Goal: Information Seeking & Learning: Learn about a topic

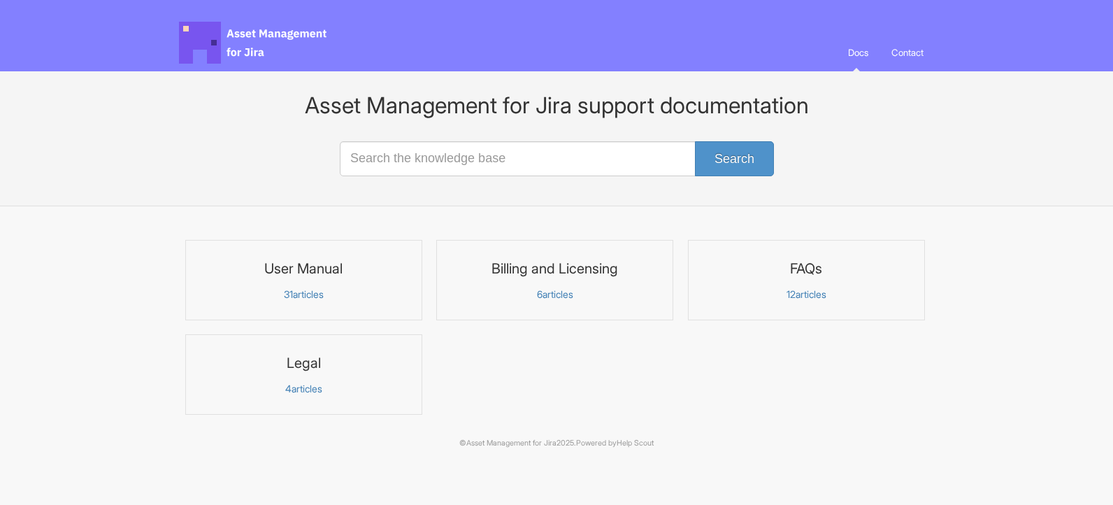
click at [473, 352] on section "User Manual 31 articles Billing and Licensing 6 articles FAQs 12" at bounding box center [556, 334] width 755 height 189
click at [571, 336] on section "User Manual 31 articles Billing and Licensing 6 articles FAQs 12" at bounding box center [556, 334] width 755 height 189
click at [336, 273] on h3 "User Manual" at bounding box center [303, 268] width 219 height 18
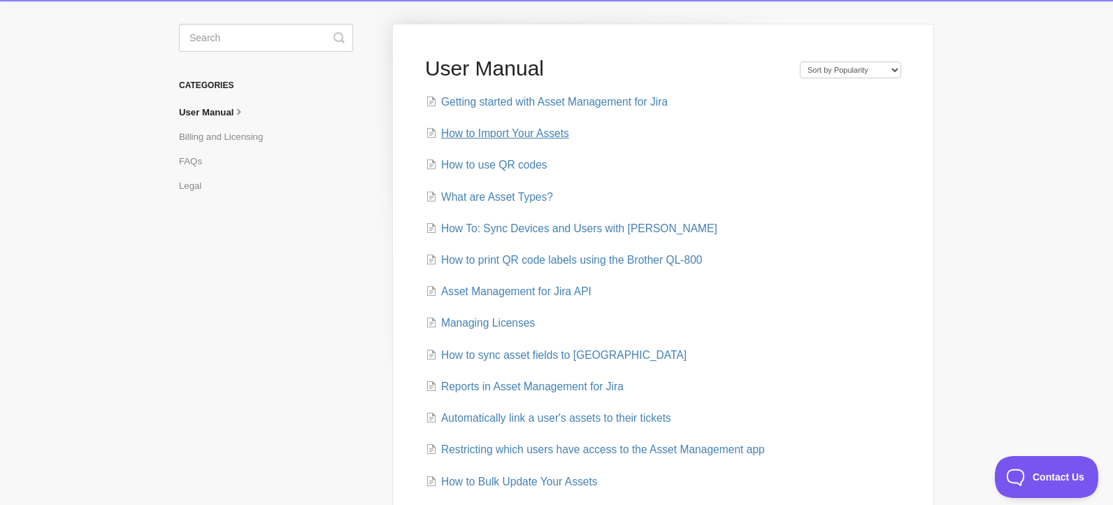
scroll to position [73, 0]
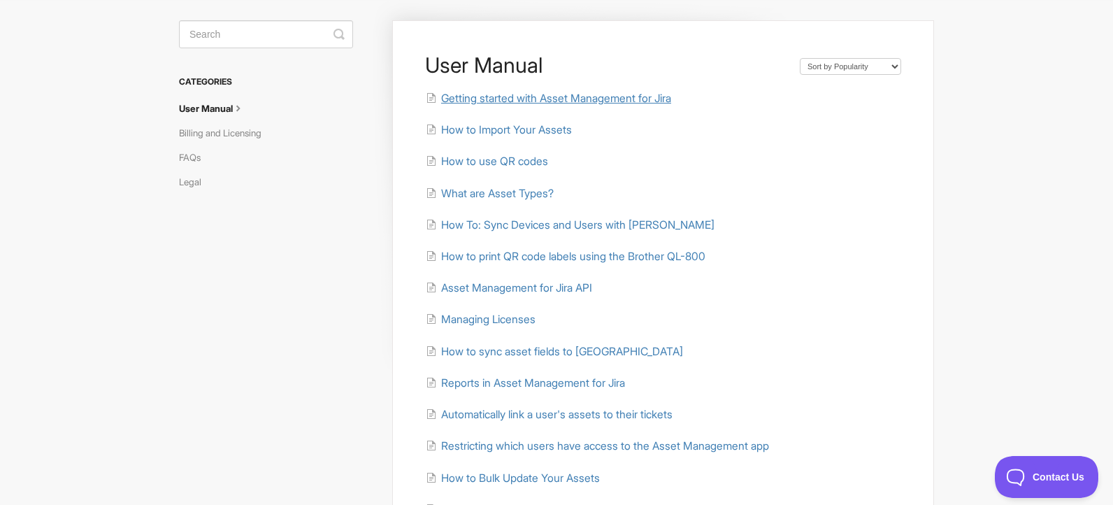
click at [522, 93] on span "Getting started with Asset Management for Jira" at bounding box center [556, 98] width 230 height 13
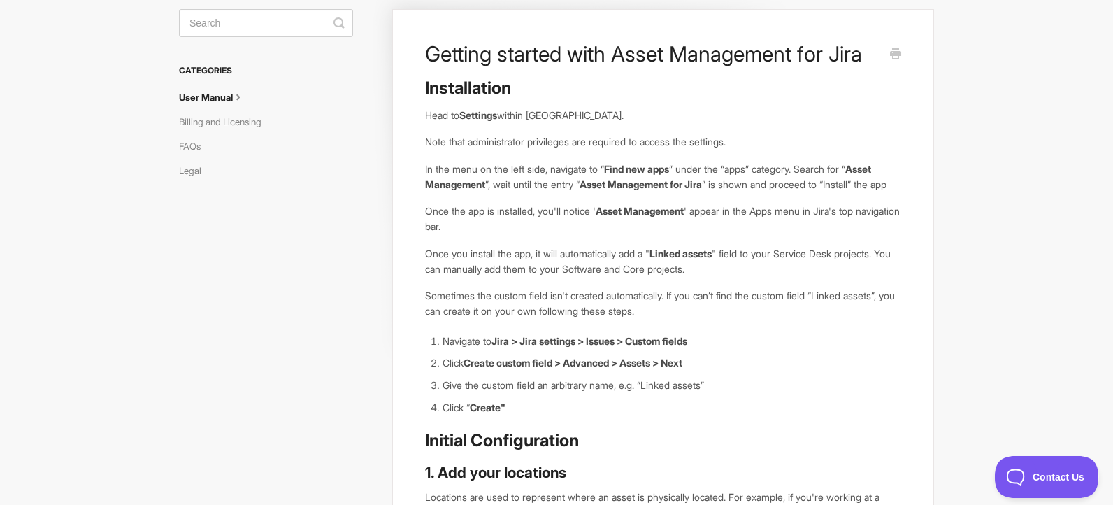
scroll to position [52, 0]
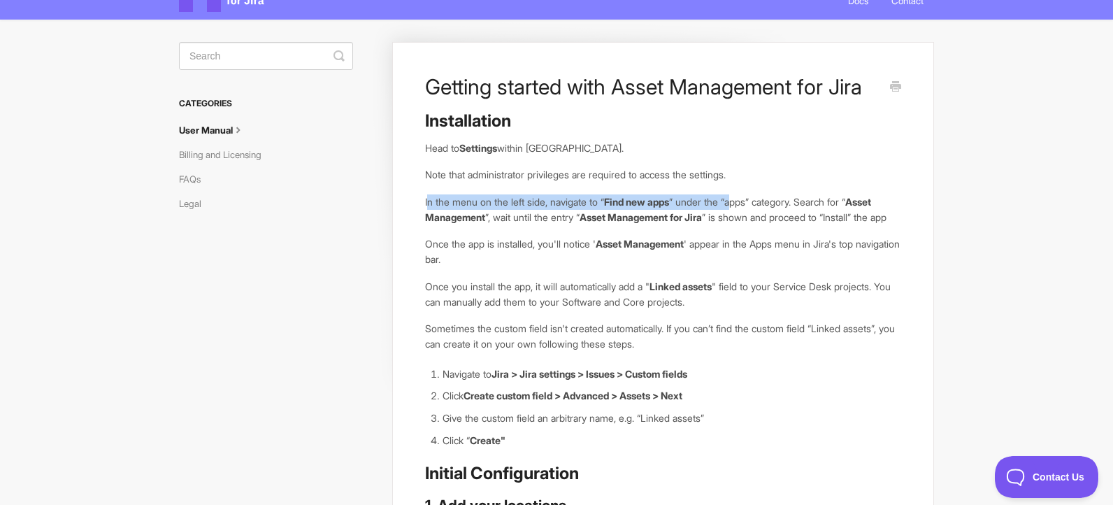
drag, startPoint x: 427, startPoint y: 198, endPoint x: 752, endPoint y: 212, distance: 326.2
click at [750, 207] on p "In the menu on the left side, navigate to “ Find new apps ” under the “apps” ca…" at bounding box center [663, 209] width 476 height 30
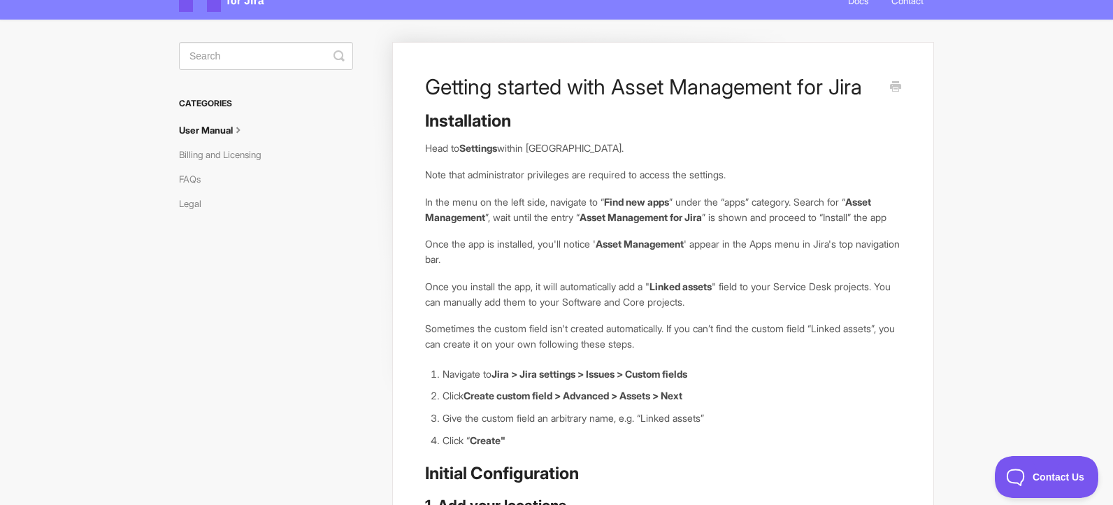
click at [771, 250] on div "Installation Head to Settings within Jira. Note that administrator privileges a…" at bounding box center [663, 437] width 476 height 655
click at [555, 224] on p "In the menu on the left side, navigate to “ Find new apps ” under the “apps” ca…" at bounding box center [663, 209] width 476 height 30
drag, startPoint x: 500, startPoint y: 220, endPoint x: 738, endPoint y: 227, distance: 237.9
click at [735, 222] on p "In the menu on the left side, navigate to “ Find new apps ” under the “apps” ca…" at bounding box center [663, 209] width 476 height 30
click at [752, 249] on div "Installation Head to Settings within Jira. Note that administrator privileges a…" at bounding box center [663, 437] width 476 height 655
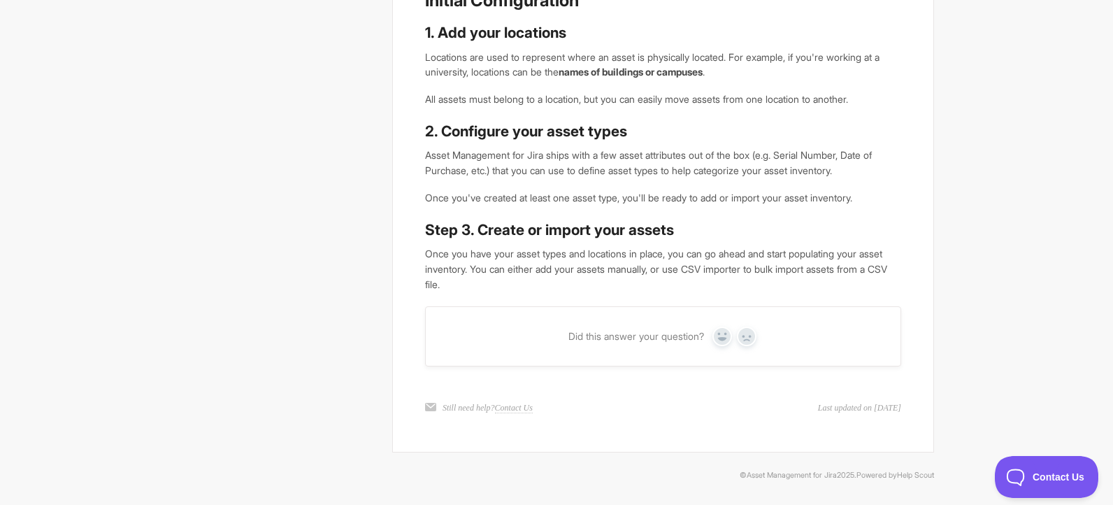
scroll to position [0, 0]
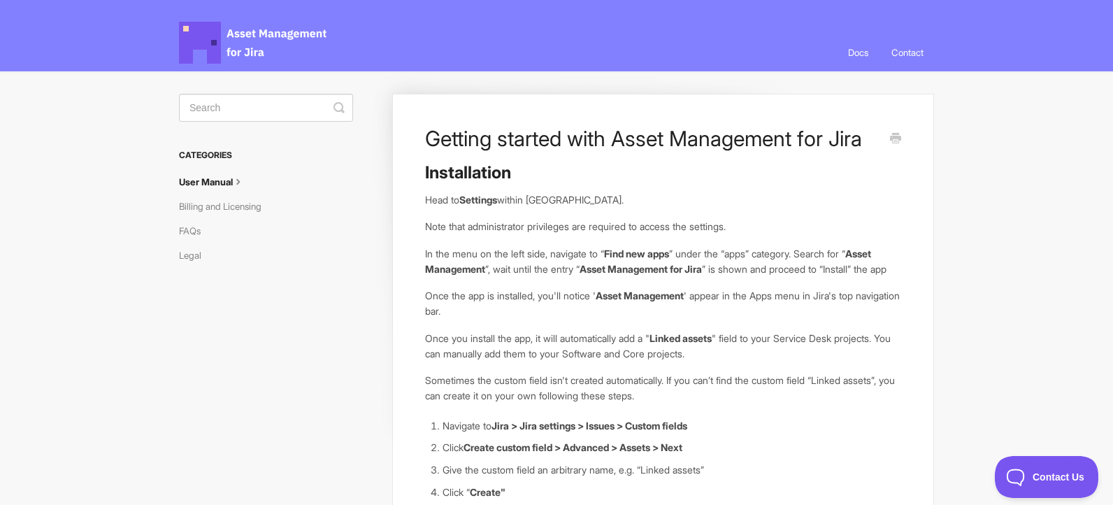
click at [244, 185] on icon at bounding box center [238, 180] width 11 height 11
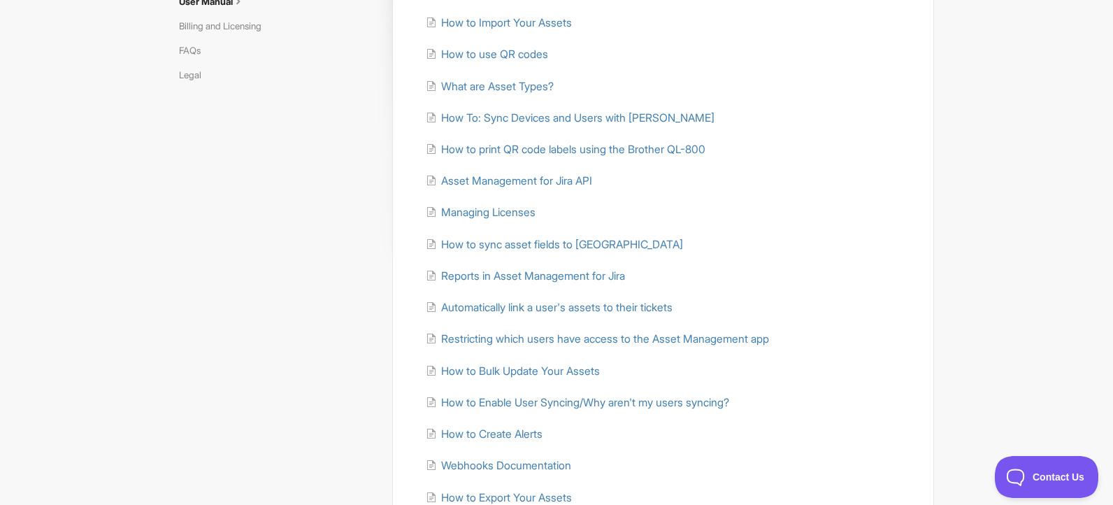
scroll to position [232, 0]
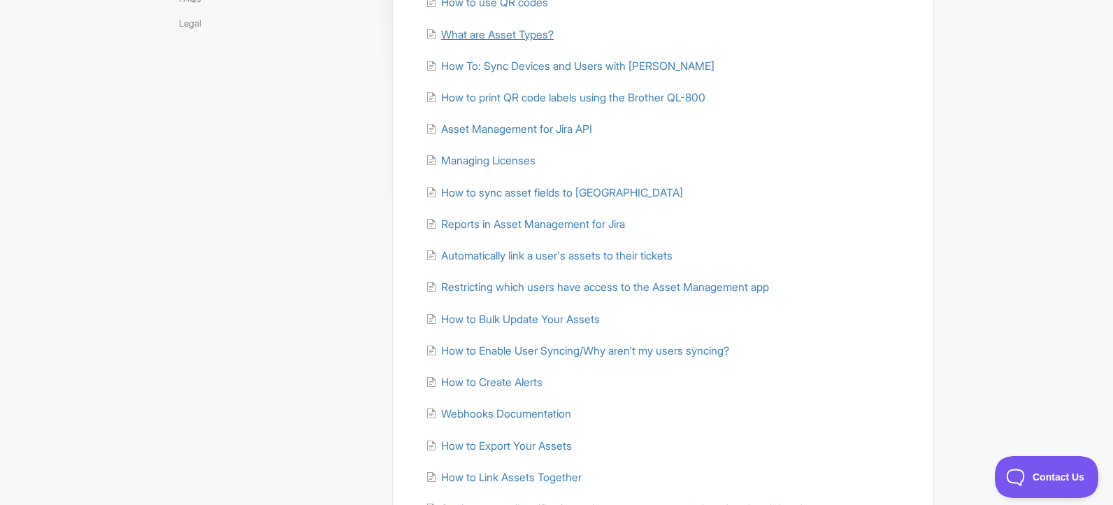
click at [525, 34] on span "What are Asset Types?" at bounding box center [497, 34] width 113 height 13
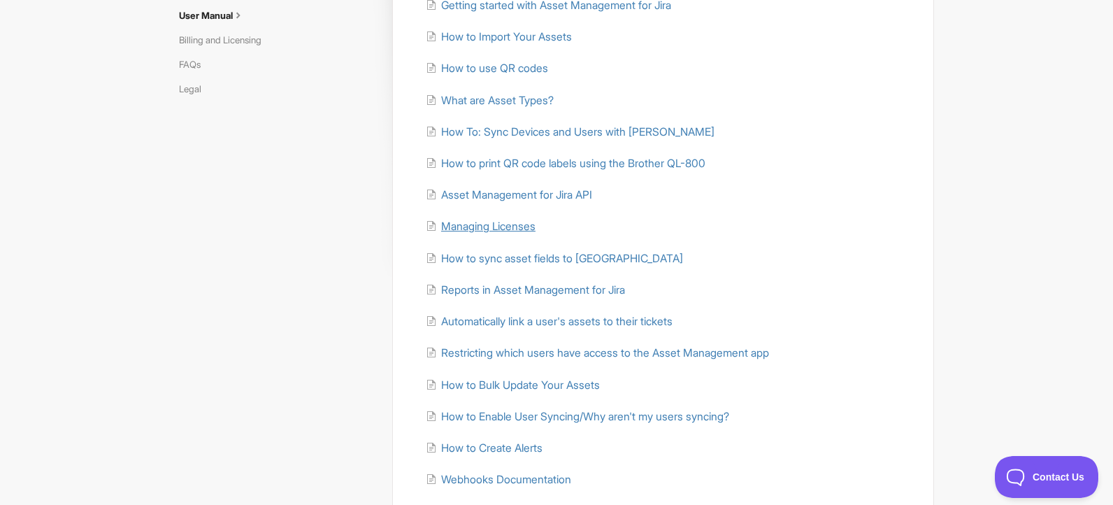
scroll to position [164, 0]
click at [482, 233] on span "Managing Licenses" at bounding box center [488, 228] width 94 height 13
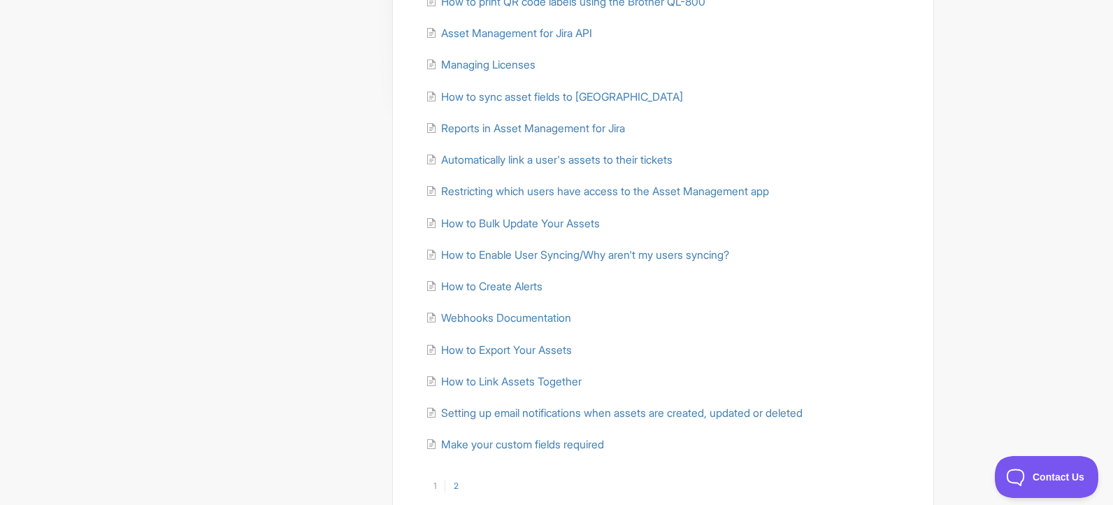
scroll to position [332, 0]
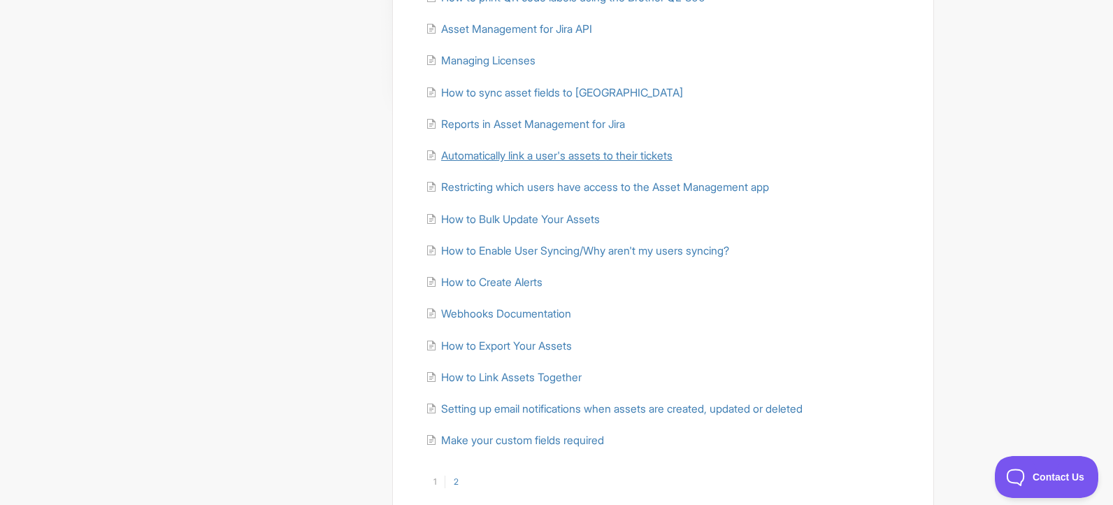
click at [533, 158] on span "Automatically link a user's assets to their tickets" at bounding box center [556, 155] width 231 height 13
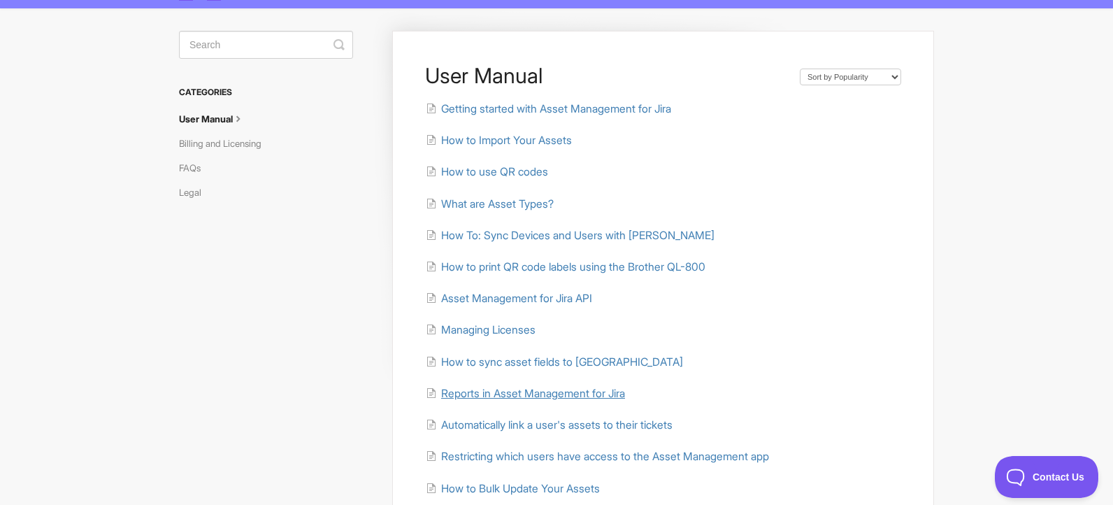
scroll to position [66, 0]
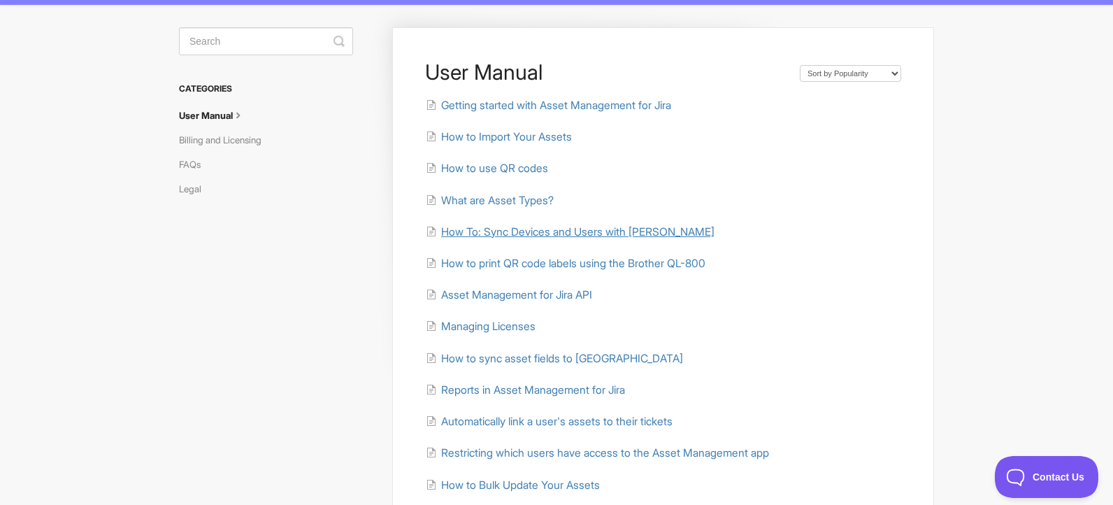
click at [517, 236] on span "How To: Sync Devices and Users with Kandji" at bounding box center [577, 231] width 273 height 13
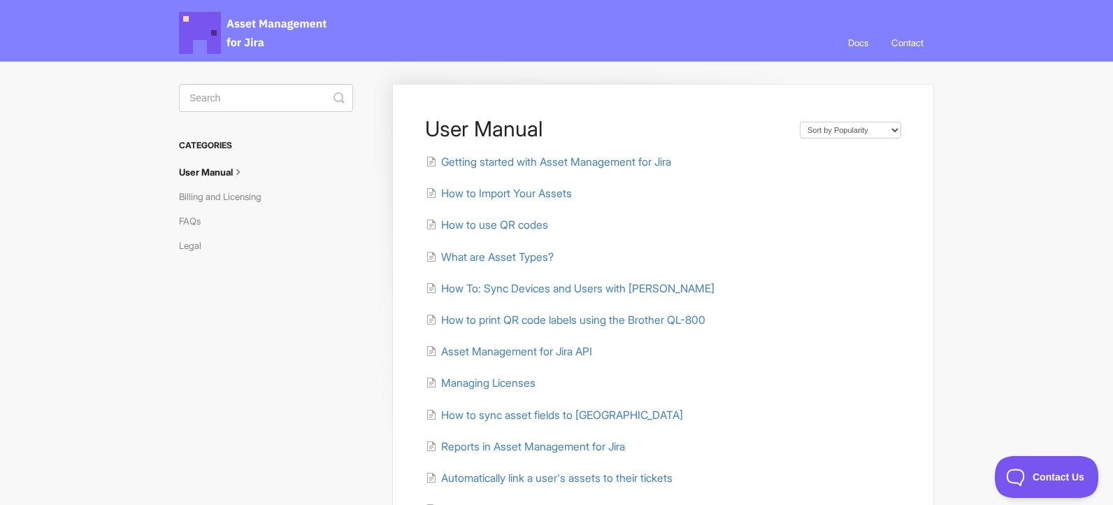
scroll to position [0, 0]
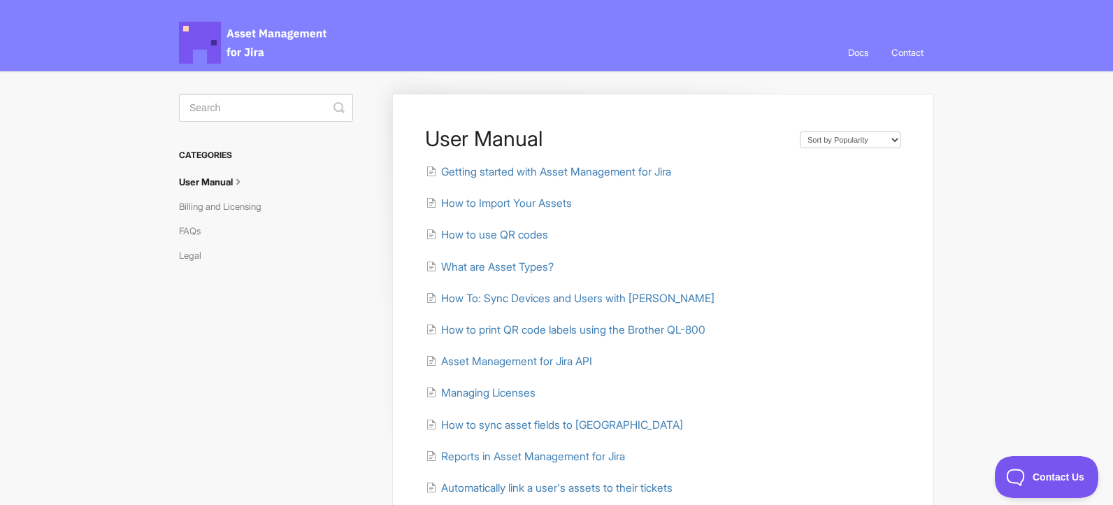
click at [955, 256] on body "Asset Management for Jira Docs Toggle Navigation Docs Contact Contact User Manu…" at bounding box center [556, 460] width 1113 height 920
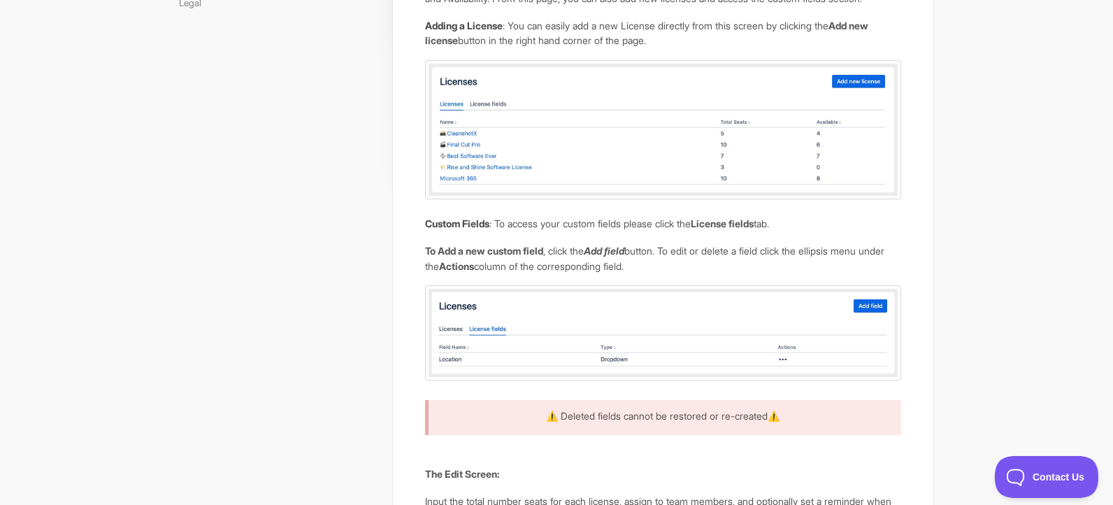
click at [622, 190] on img at bounding box center [663, 129] width 476 height 139
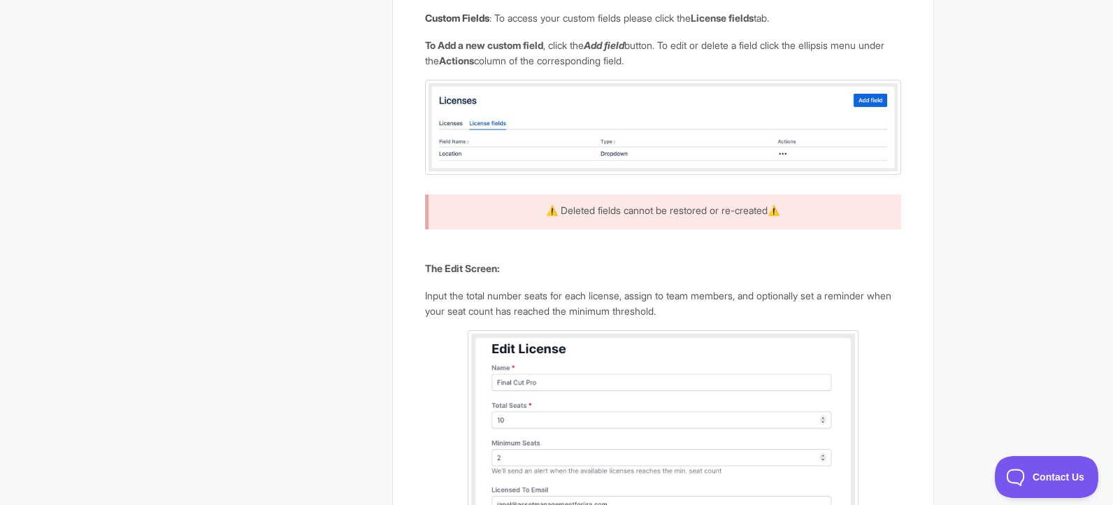
scroll to position [474, 0]
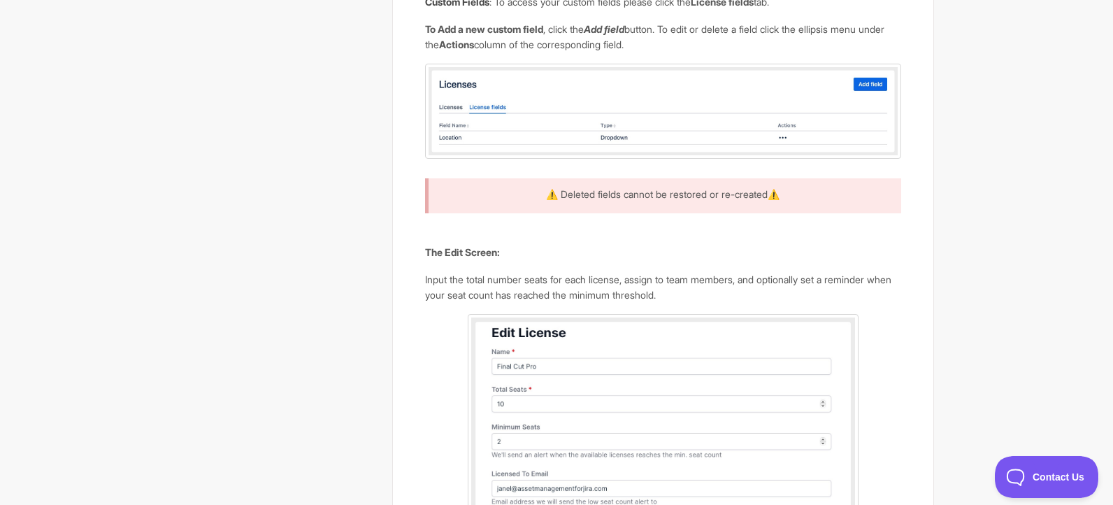
drag, startPoint x: 568, startPoint y: 217, endPoint x: 727, endPoint y: 222, distance: 159.5
click at [727, 202] on p "⚠️ Deleted fields cannot be restored or re-created⚠️" at bounding box center [663, 194] width 441 height 15
drag, startPoint x: 727, startPoint y: 222, endPoint x: 725, endPoint y: 249, distance: 26.7
click at [725, 213] on div "⚠️ Deleted fields cannot be restored or re-created⚠️" at bounding box center [663, 195] width 476 height 35
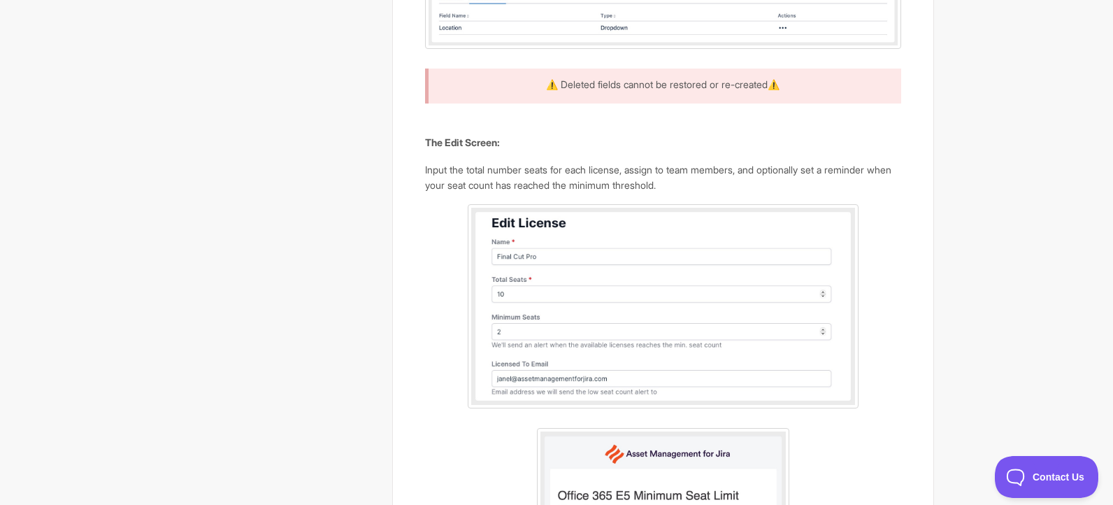
scroll to position [0, 0]
